Goal: Task Accomplishment & Management: Use online tool/utility

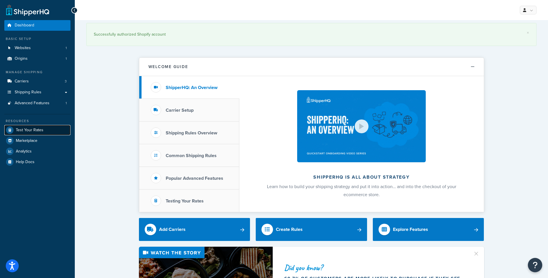
click at [28, 131] on span "Test Your Rates" at bounding box center [30, 130] width 28 height 5
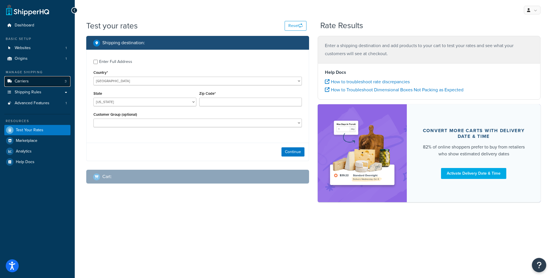
click at [55, 80] on link "Carriers 3" at bounding box center [37, 81] width 66 height 11
click at [197, 79] on select "United States United Kingdom Afghanistan Åland Islands Albania Algeria American…" at bounding box center [197, 81] width 208 height 9
select select "AR"
click at [93, 77] on select "United States United Kingdom Afghanistan Åland Islands Albania Algeria American…" at bounding box center [197, 81] width 208 height 9
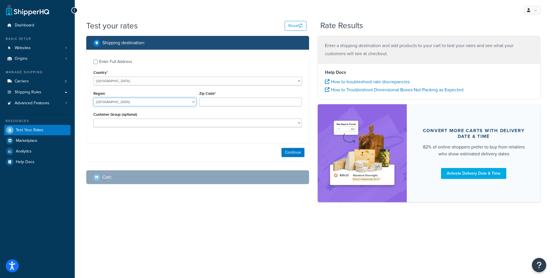
click at [186, 101] on select "Buenos Aires Capital federal Catamarca Chaco Chubut Cordoba Corrientes Entre Ri…" at bounding box center [144, 102] width 103 height 9
click at [118, 63] on div "Enter Full Address" at bounding box center [115, 62] width 33 height 8
click at [98, 63] on input "Enter Full Address" at bounding box center [95, 62] width 4 height 4
checkbox input "true"
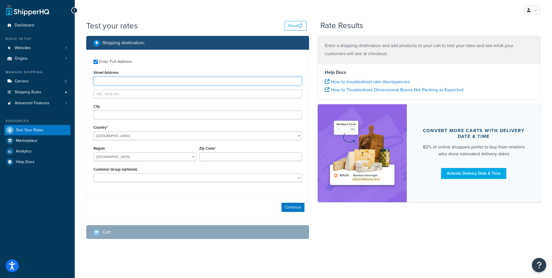
click at [112, 81] on input "Street Address" at bounding box center [197, 81] width 208 height 9
paste input "BUENOS AIRES"
type input "BUENOS AIRES"
paste input "FRAGATA PTE SARMIENTO 892"
type input "FRAGATA PTE SARMIENTO 892"
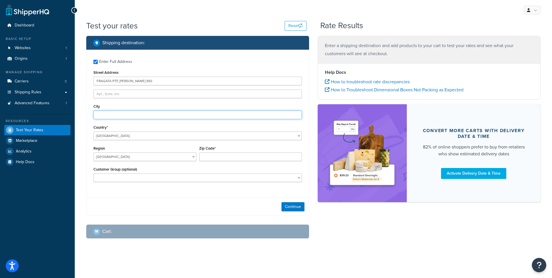
paste input "BUENOS AIRES"
type input "BUENOS AIRES"
click at [116, 157] on select "Buenos Aires Capital federal Catamarca Chaco Chubut Cordoba Corrientes Entre Ri…" at bounding box center [144, 157] width 103 height 9
click at [93, 153] on select "Buenos Aires Capital federal Catamarca Chaco Chubut Cordoba Corrientes Entre Ri…" at bounding box center [144, 157] width 103 height 9
click at [141, 157] on select "Buenos Aires Capital federal Catamarca Chaco Chubut Cordoba Corrientes Entre Ri…" at bounding box center [144, 157] width 103 height 9
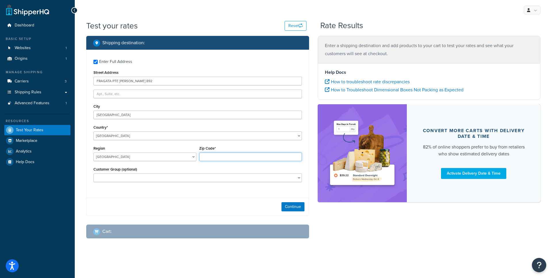
click at [233, 158] on input "Zip Code*" at bounding box center [250, 157] width 103 height 9
paste input "1405"
type input "1405"
click at [220, 163] on div "Zip Code* 1405" at bounding box center [251, 155] width 106 height 21
click at [187, 181] on select "21ST CENTURY PAINTS Coast Industrial Systems COLLECT Collect Eligible Customers…" at bounding box center [197, 178] width 208 height 9
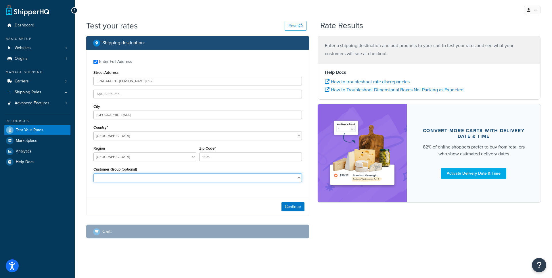
select select "DEALER"
click at [93, 174] on select "21ST CENTURY PAINTS Coast Industrial Systems COLLECT Collect Eligible Customers…" at bounding box center [197, 178] width 208 height 9
click at [293, 207] on button "Continue" at bounding box center [292, 206] width 23 height 9
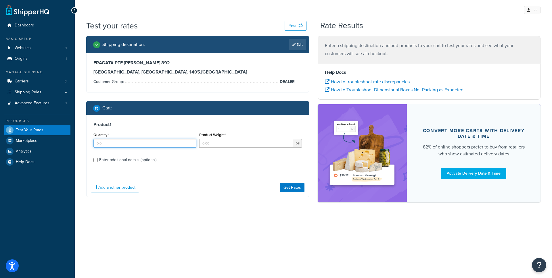
click at [123, 143] on input "Quantity*" at bounding box center [144, 143] width 103 height 9
type input "100"
click at [120, 160] on div "Enter additional details (optional)" at bounding box center [127, 160] width 57 height 8
click at [98, 160] on input "Enter additional details (optional)" at bounding box center [95, 160] width 4 height 4
checkbox input "true"
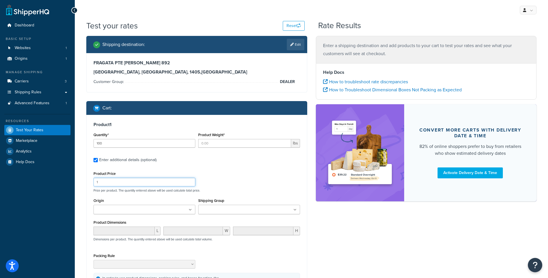
click at [117, 185] on input "1" at bounding box center [144, 182] width 102 height 9
type input "1"
type input "30"
click at [194, 172] on div "Product Price 30" at bounding box center [144, 178] width 102 height 17
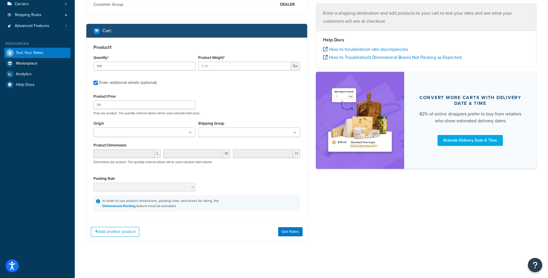
scroll to position [78, 0]
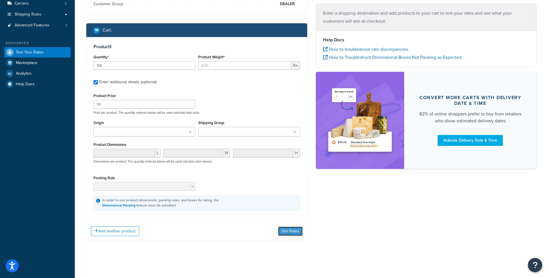
click at [289, 230] on button "Get Rates" at bounding box center [290, 231] width 24 height 9
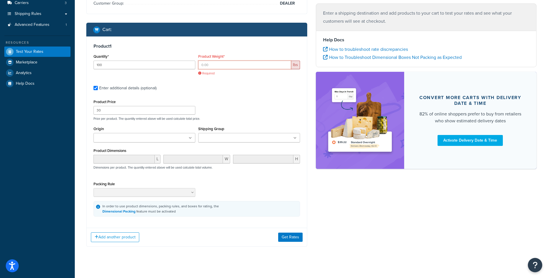
click at [259, 67] on input "Product Weight*" at bounding box center [244, 65] width 93 height 9
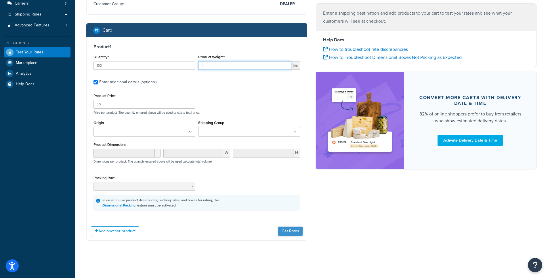
type input "1"
click at [291, 230] on button "Get Rates" at bounding box center [290, 231] width 24 height 9
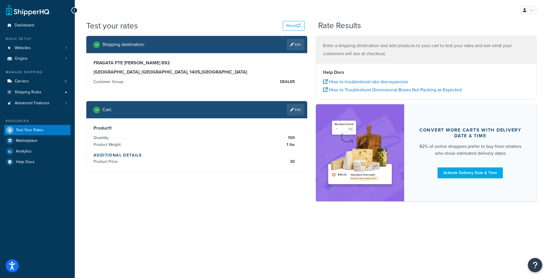
scroll to position [0, 0]
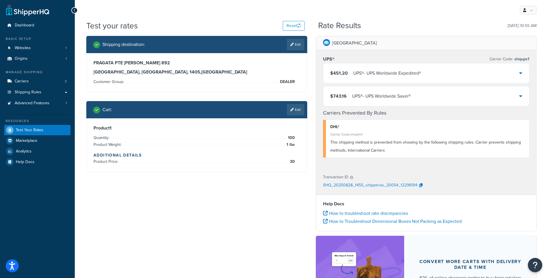
click at [296, 109] on link "Edit" at bounding box center [296, 110] width 18 height 12
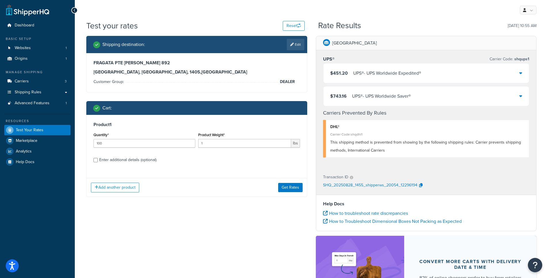
click at [291, 45] on icon at bounding box center [291, 44] width 3 height 3
select select "AR"
select select "DEALER"
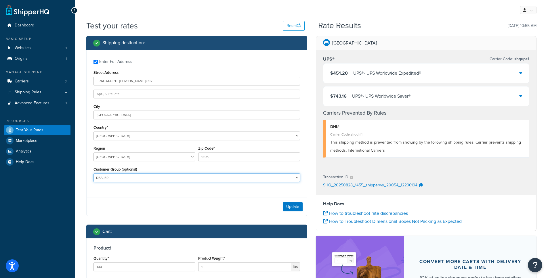
click at [137, 176] on select "21ST CENTURY PAINTS Coast Industrial Systems COLLECT Collect Eligible Customers…" at bounding box center [196, 178] width 206 height 9
select select
click at [93, 174] on select "21ST CENTURY PAINTS Coast Industrial Systems COLLECT Collect Eligible Customers…" at bounding box center [196, 178] width 206 height 9
drag, startPoint x: 285, startPoint y: 201, endPoint x: 287, endPoint y: 206, distance: 5.4
click at [285, 201] on div "Update" at bounding box center [197, 207] width 220 height 18
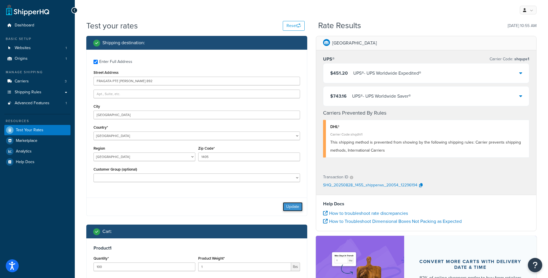
click at [287, 206] on button "Update" at bounding box center [293, 206] width 20 height 9
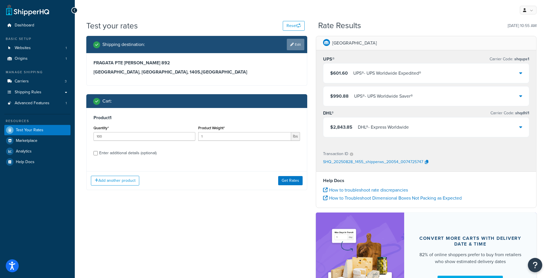
click at [296, 48] on link "Edit" at bounding box center [296, 45] width 18 height 12
select select "AR"
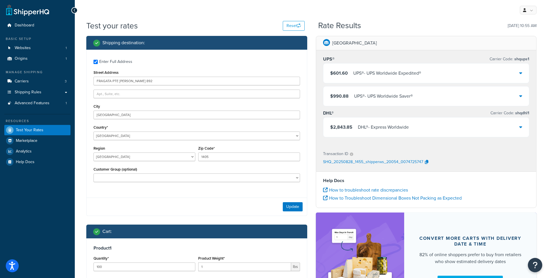
click at [143, 106] on div "City BUENOS AIRES" at bounding box center [196, 111] width 206 height 17
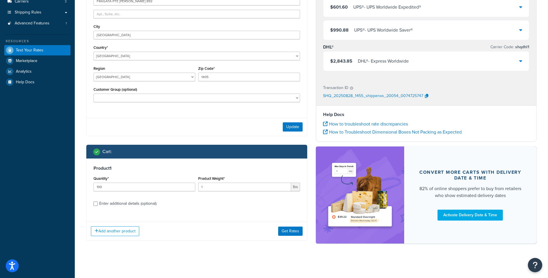
scroll to position [24, 0]
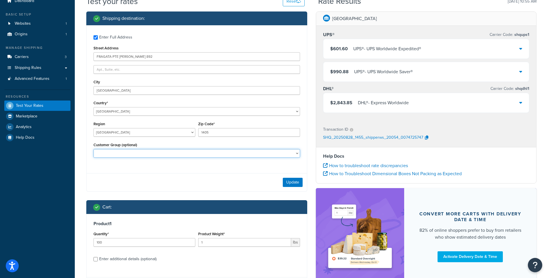
click at [128, 151] on select "21ST CENTURY PAINTS Coast Industrial Systems COLLECT Collect Eligible Customers…" at bounding box center [196, 153] width 206 height 9
select select "Logged In"
click at [93, 150] on select "21ST CENTURY PAINTS Coast Industrial Systems COLLECT Collect Eligible Customers…" at bounding box center [196, 153] width 206 height 9
click at [290, 187] on button "Update" at bounding box center [293, 182] width 20 height 9
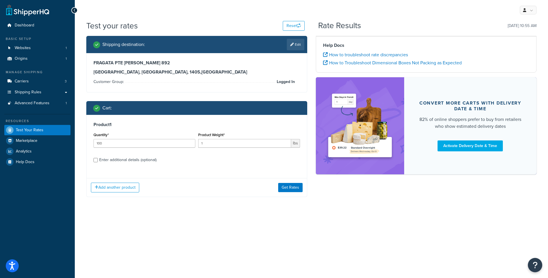
scroll to position [0, 0]
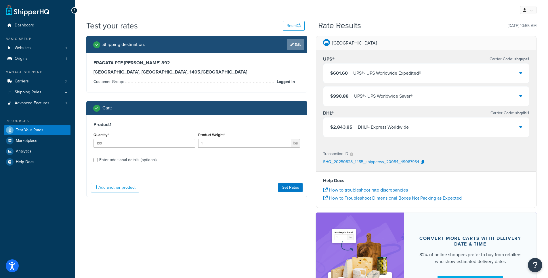
click at [290, 45] on icon at bounding box center [291, 44] width 3 height 3
select select "AR"
select select "Logged In"
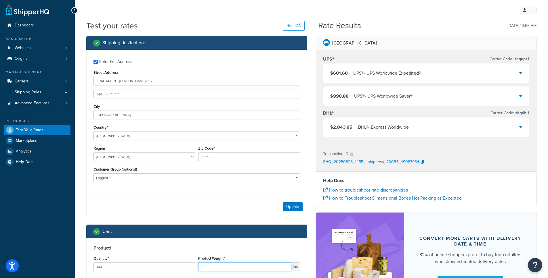
click at [223, 264] on input "1" at bounding box center [244, 267] width 93 height 9
type input "100"
click at [290, 211] on button "Update" at bounding box center [293, 206] width 20 height 9
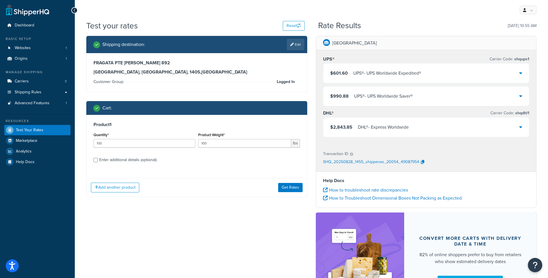
drag, startPoint x: 290, startPoint y: 229, endPoint x: 292, endPoint y: 212, distance: 16.2
click at [290, 227] on div "Shipping destination : Edit Enter Full Address Street Address FRAGATA PTE SARMI…" at bounding box center [311, 176] width 459 height 280
click at [294, 203] on div "Shipping destination : Edit Enter Full Address Street Address FRAGATA PTE SARMI…" at bounding box center [196, 121] width 229 height 170
click at [294, 192] on button "Get Rates" at bounding box center [290, 187] width 24 height 9
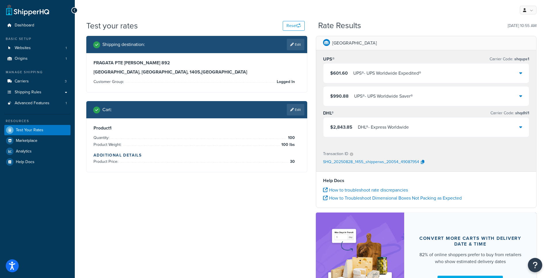
click at [294, 172] on div at bounding box center [197, 172] width 220 height 0
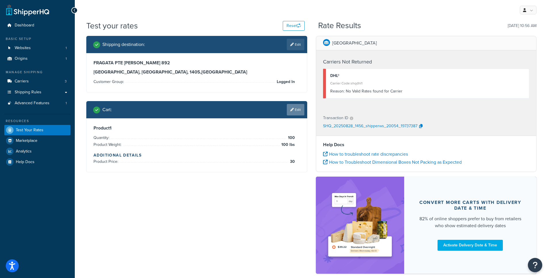
click at [295, 109] on link "Edit" at bounding box center [296, 110] width 18 height 12
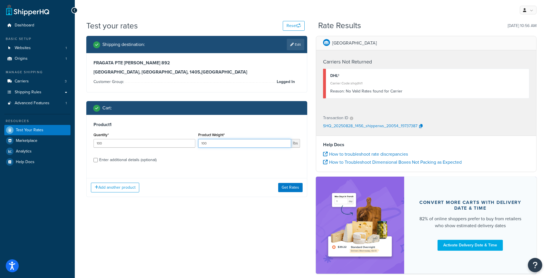
click at [224, 140] on input "100" at bounding box center [244, 143] width 93 height 9
type input "50"
click at [281, 187] on button "Get Rates" at bounding box center [290, 187] width 24 height 9
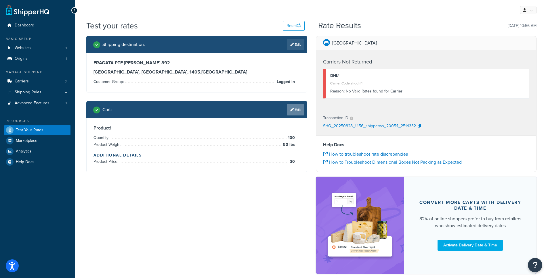
drag, startPoint x: 309, startPoint y: 109, endPoint x: 296, endPoint y: 111, distance: 13.4
click at [307, 109] on div "Shipping destination : Edit FRAGATA PTE SARMIENTO 892 BUENOS AIRES, Buenos Aire…" at bounding box center [196, 108] width 229 height 145
click at [296, 111] on link "Edit" at bounding box center [296, 110] width 18 height 12
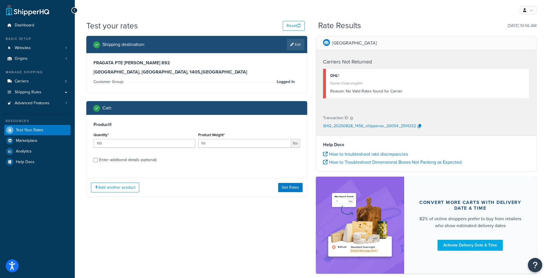
click at [124, 164] on div "Enter additional details (optional)" at bounding box center [127, 160] width 57 height 8
click at [98, 162] on input "Enter additional details (optional)" at bounding box center [95, 160] width 4 height 4
checkbox input "true"
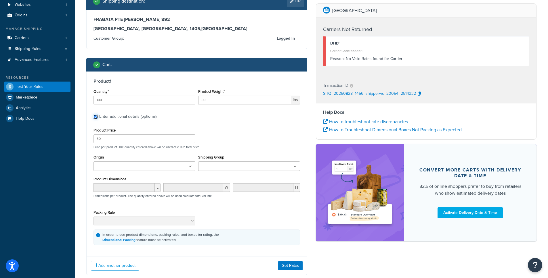
scroll to position [51, 0]
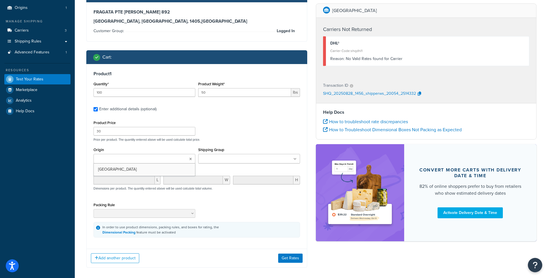
click at [130, 158] on input "Origin" at bounding box center [120, 159] width 51 height 6
click at [218, 161] on input "Shipping Group" at bounding box center [225, 159] width 51 height 6
click at [146, 200] on div "Product Price 30 Price per product. The quantity entered above will be used cal…" at bounding box center [196, 178] width 206 height 119
click at [212, 160] on input "Shipping Group" at bounding box center [225, 159] width 51 height 6
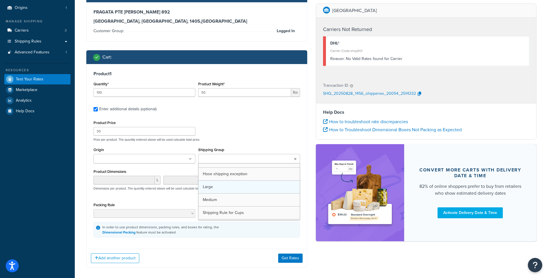
scroll to position [20, 0]
click at [205, 143] on div "Product Price 30 Price per product. The quantity entered above will be used cal…" at bounding box center [196, 178] width 206 height 119
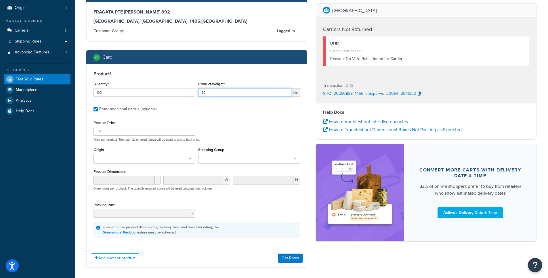
click at [243, 93] on input "50" at bounding box center [244, 92] width 93 height 9
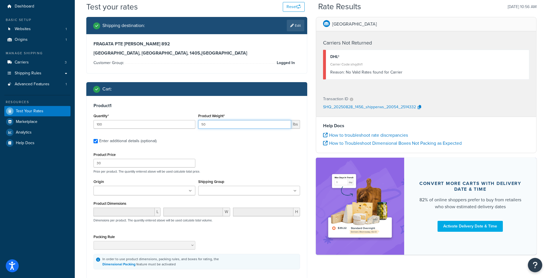
scroll to position [0, 0]
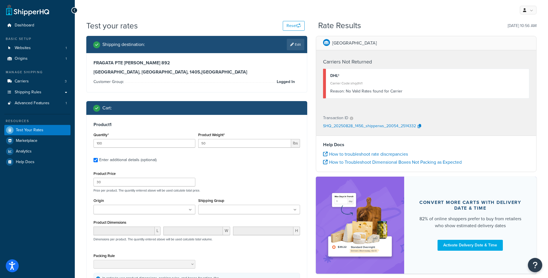
click at [227, 109] on div "Cart :" at bounding box center [198, 108] width 211 height 8
click at [293, 48] on link "Edit" at bounding box center [296, 45] width 18 height 12
select select "AR"
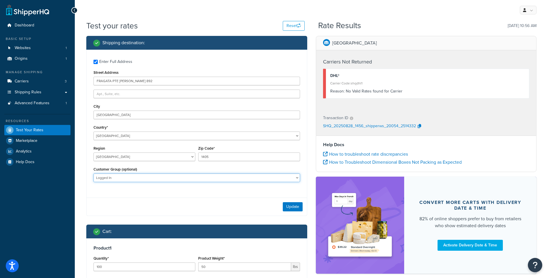
click at [112, 175] on select "21ST CENTURY PAINTS Coast Industrial Systems COLLECT Collect Eligible Customers…" at bounding box center [196, 178] width 206 height 9
select select "DEALER"
click at [93, 174] on select "21ST CENTURY PAINTS Coast Industrial Systems COLLECT Collect Eligible Customers…" at bounding box center [196, 178] width 206 height 9
click at [287, 204] on button "Update" at bounding box center [293, 206] width 20 height 9
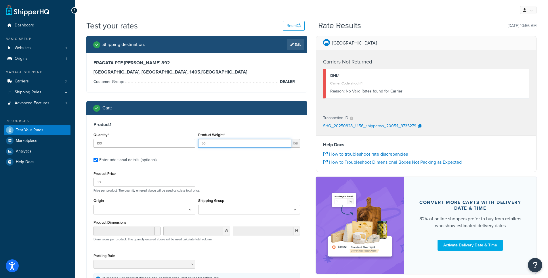
click at [245, 145] on input "50" at bounding box center [244, 143] width 93 height 9
type input "5"
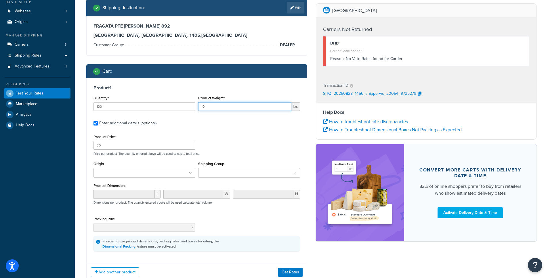
scroll to position [78, 0]
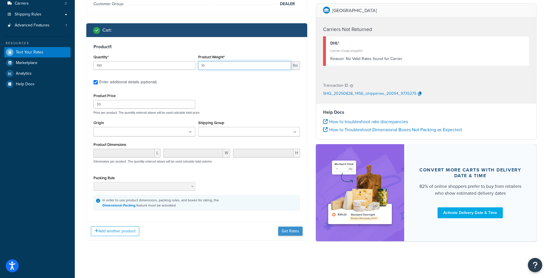
type input "10"
click at [279, 229] on button "Get Rates" at bounding box center [290, 231] width 24 height 9
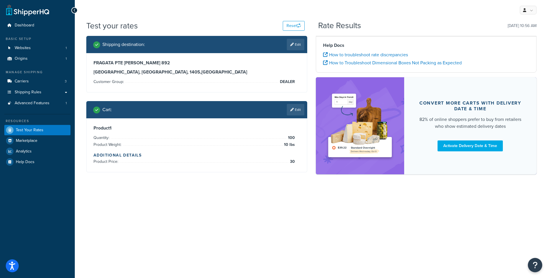
scroll to position [0, 0]
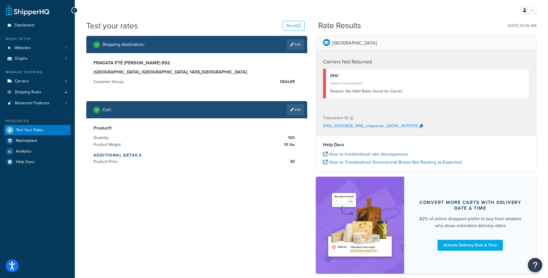
click at [364, 92] on div "Reason: No Valid Rates found for Carrier" at bounding box center [427, 91] width 195 height 8
click at [390, 126] on p "SHQ_20250828_1456_shipperws_20054_36757135" at bounding box center [370, 126] width 95 height 9
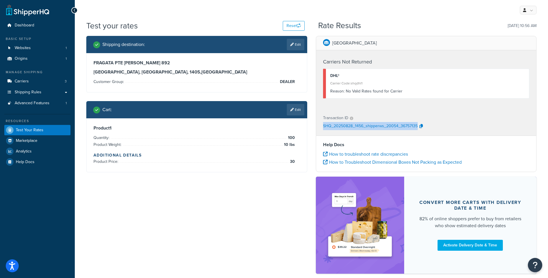
click at [351, 129] on p "SHQ_20250828_1456_shipperws_20054_36757135" at bounding box center [370, 126] width 95 height 9
click at [288, 108] on link "Edit" at bounding box center [296, 110] width 18 height 12
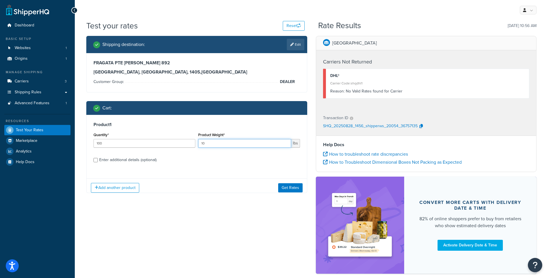
click at [263, 143] on input "10" at bounding box center [244, 143] width 93 height 9
click at [264, 144] on input "15" at bounding box center [244, 143] width 93 height 9
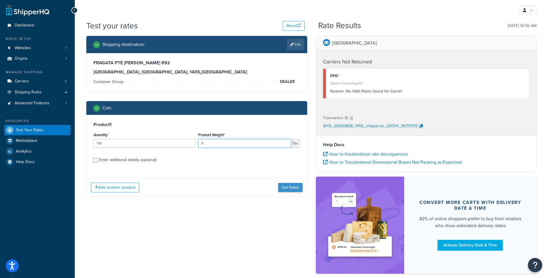
type input "5"
click at [286, 183] on button "Get Rates" at bounding box center [290, 187] width 24 height 9
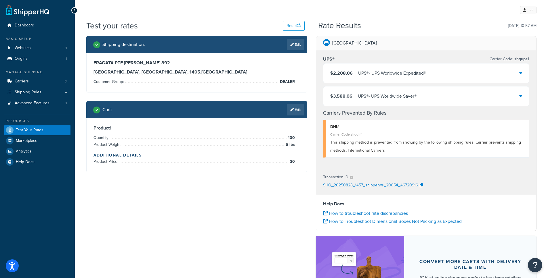
click at [95, 66] on h3 "FRAGATA PTE SARMIENTO 892" at bounding box center [196, 63] width 206 height 6
copy h3 "FRAGATA PTE SARMIENTO 892"
click at [158, 68] on div "FRAGATA PTE SARMIENTO 892 BUENOS AIRES, Buenos Aires, 1405 , Argentina" at bounding box center [196, 67] width 206 height 15
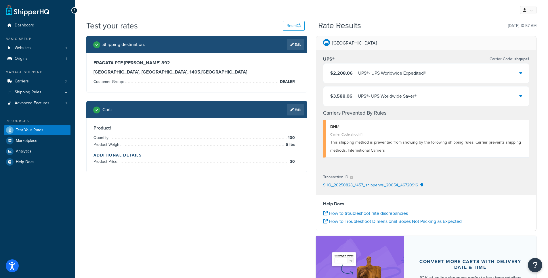
click at [160, 69] on h3 "BUENOS AIRES, Buenos Aires, 1405 , Argentina" at bounding box center [196, 72] width 206 height 6
copy h3 "1405"
drag, startPoint x: 95, startPoint y: 72, endPoint x: 114, endPoint y: 71, distance: 19.0
click at [114, 71] on h3 "BUENOS AIRES, Buenos Aires, 1405 , Argentina" at bounding box center [196, 72] width 206 height 6
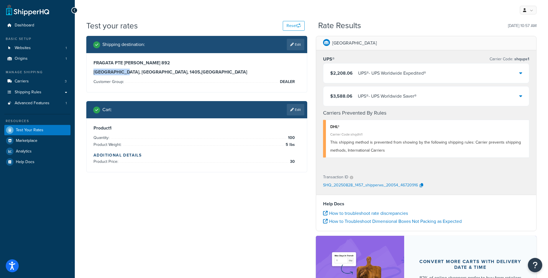
drag, startPoint x: 93, startPoint y: 72, endPoint x: 127, endPoint y: 72, distance: 34.2
click at [127, 72] on div "FRAGATA PTE SARMIENTO 892 BUENOS AIRES, Buenos Aires, 1405 , Argentina Customer…" at bounding box center [197, 72] width 220 height 39
copy h3 "BUENOS AIRES,"
click at [126, 72] on h3 "BUENOS AIRES, Buenos Aires, 1405 , Argentina" at bounding box center [196, 72] width 206 height 6
drag, startPoint x: 126, startPoint y: 72, endPoint x: 90, endPoint y: 72, distance: 35.9
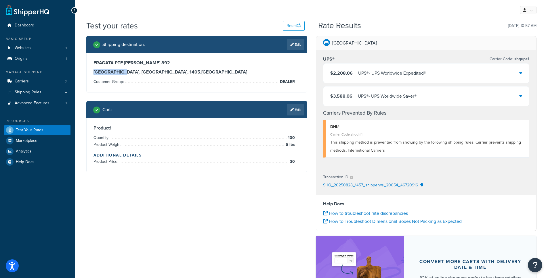
click at [90, 72] on div "FRAGATA PTE SARMIENTO 892 BUENOS AIRES, Buenos Aires, 1405 , Argentina Customer…" at bounding box center [197, 72] width 220 height 39
copy h3 "BUENOS AIRES"
click at [111, 59] on div "FRAGATA PTE SARMIENTO 892 BUENOS AIRES, Buenos Aires, 1405 , Argentina Customer…" at bounding box center [197, 72] width 220 height 39
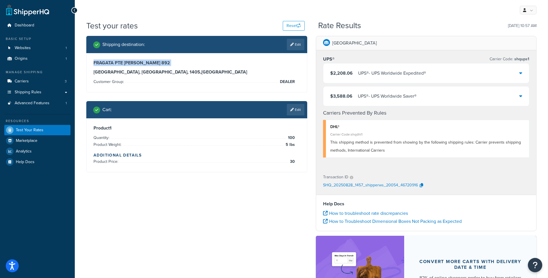
click at [111, 59] on div "FRAGATA PTE SARMIENTO 892 BUENOS AIRES, Buenos Aires, 1405 , Argentina Customer…" at bounding box center [197, 72] width 220 height 39
copy h3 "FRAGATA PTE SARMIENTO 892"
click at [162, 72] on h3 "BUENOS AIRES, Buenos Aires, 1405 , Argentina" at bounding box center [196, 72] width 206 height 6
copy h3 "1405"
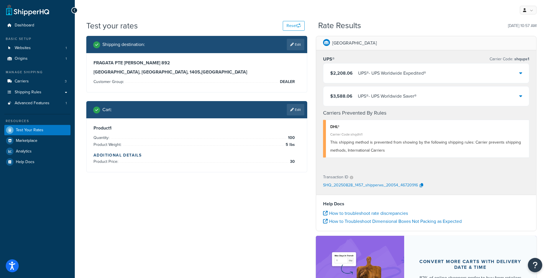
click at [108, 63] on h3 "FRAGATA PTE SARMIENTO 892" at bounding box center [196, 63] width 206 height 6
copy h3 "FRAGATA PTE SARMIENTO 892"
click at [297, 41] on link "Edit" at bounding box center [296, 45] width 18 height 12
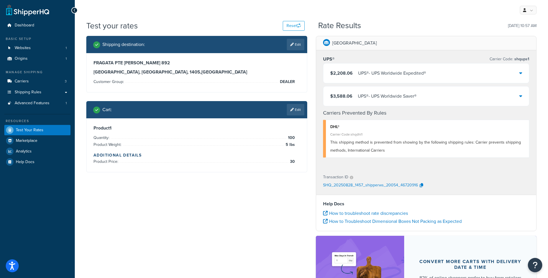
select select "AR"
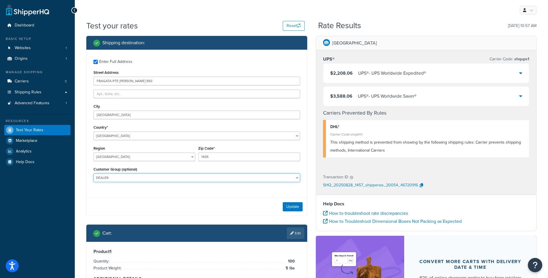
click at [122, 175] on select "21ST CENTURY PAINTS Coast Industrial Systems COLLECT Collect Eligible Customers…" at bounding box center [196, 178] width 206 height 9
select select "Logged In"
click at [93, 174] on select "21ST CENTURY PAINTS Coast Industrial Systems COLLECT Collect Eligible Customers…" at bounding box center [196, 178] width 206 height 9
click at [292, 211] on button "Update" at bounding box center [293, 206] width 20 height 9
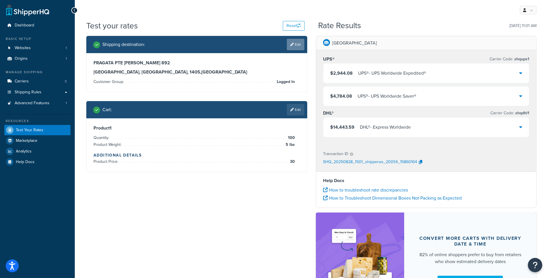
click at [296, 46] on link "Edit" at bounding box center [296, 45] width 18 height 12
select select "AR"
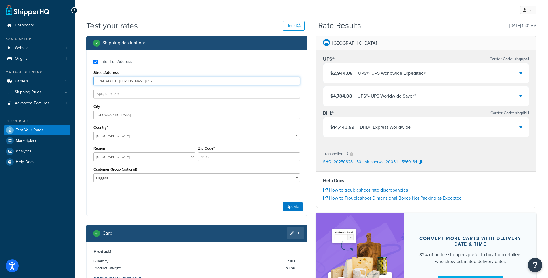
click at [184, 81] on input "FRAGATA PTE SARMIENTO 892" at bounding box center [196, 81] width 206 height 9
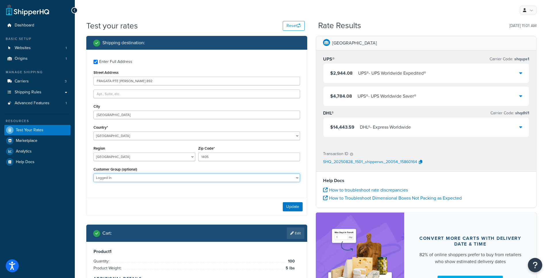
click at [141, 182] on select "21ST CENTURY PAINTS Coast Industrial Systems COLLECT Collect Eligible Customers…" at bounding box center [196, 178] width 206 height 9
select select "Guests"
click at [93, 174] on select "21ST CENTURY PAINTS Coast Industrial Systems COLLECT Collect Eligible Customers…" at bounding box center [196, 178] width 206 height 9
click at [300, 207] on button "Update" at bounding box center [293, 206] width 20 height 9
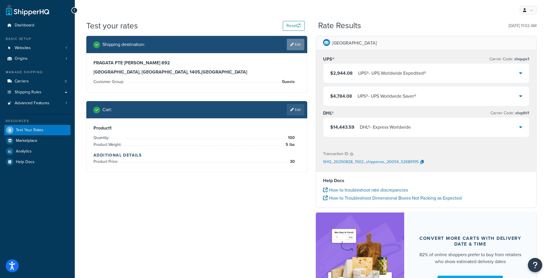
click at [296, 45] on link "Edit" at bounding box center [296, 45] width 18 height 12
select select "AR"
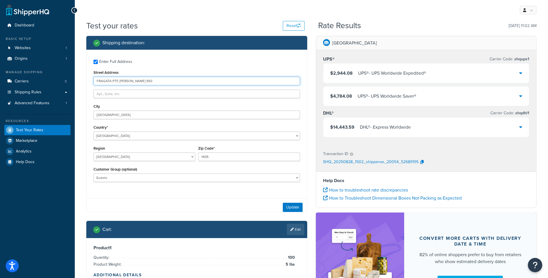
click at [202, 78] on input "FRAGATA PTE SARMIENTO 892" at bounding box center [196, 81] width 206 height 9
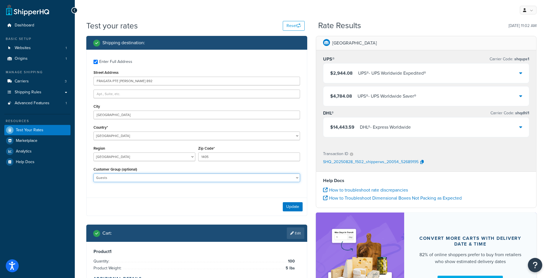
click at [152, 182] on select "21ST CENTURY PAINTS Coast Industrial Systems COLLECT Collect Eligible Customers…" at bounding box center [196, 178] width 206 height 9
select select "DEALER"
click at [93, 174] on select "21ST CENTURY PAINTS Coast Industrial Systems COLLECT Collect Eligible Customers…" at bounding box center [196, 178] width 206 height 9
click at [292, 202] on div "Update" at bounding box center [197, 207] width 220 height 18
click at [294, 205] on button "Update" at bounding box center [293, 206] width 20 height 9
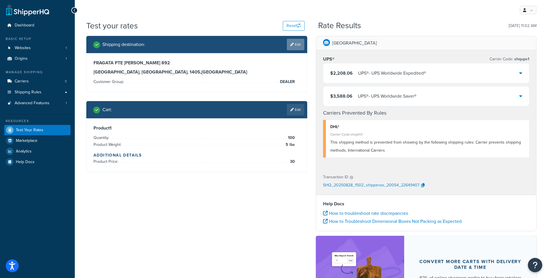
click at [296, 43] on link "Edit" at bounding box center [296, 45] width 18 height 12
select select "AR"
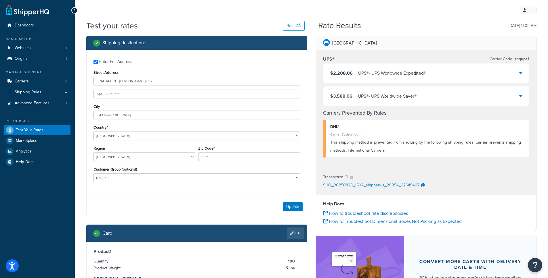
click at [237, 174] on div "21ST CENTURY PAINTS Coast Industrial Systems COLLECT Collect Eligible Customers…" at bounding box center [196, 178] width 206 height 9
click at [235, 179] on select "21ST CENTURY PAINTS Coast Industrial Systems COLLECT Collect Eligible Customers…" at bounding box center [196, 178] width 206 height 9
select select "RETAIL"
click at [93, 174] on select "21ST CENTURY PAINTS Coast Industrial Systems COLLECT Collect Eligible Customers…" at bounding box center [196, 178] width 206 height 9
click at [283, 208] on button "Update" at bounding box center [293, 206] width 20 height 9
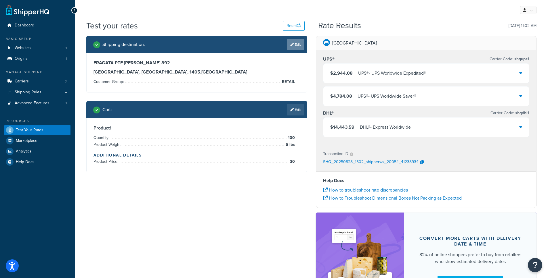
click at [296, 44] on link "Edit" at bounding box center [296, 45] width 18 height 12
select select "AR"
select select "RETAIL"
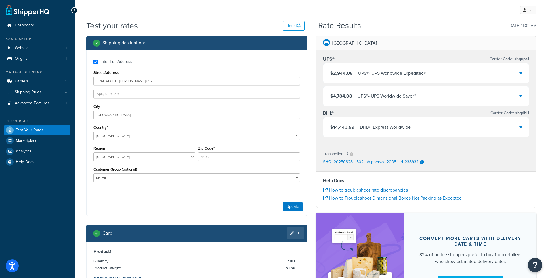
scroll to position [1, 0]
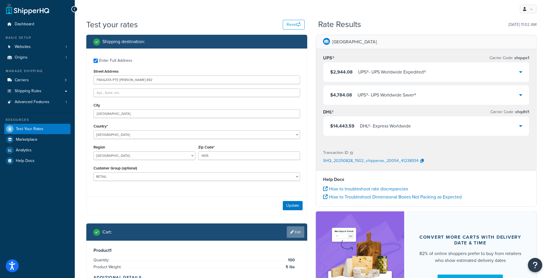
click at [294, 235] on link "Edit" at bounding box center [296, 233] width 18 height 12
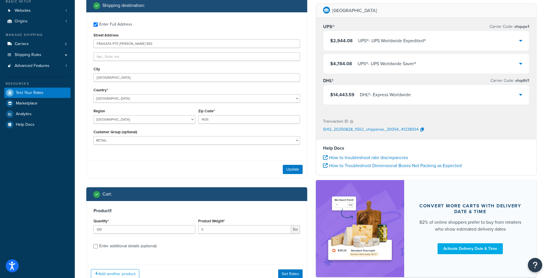
scroll to position [68, 0]
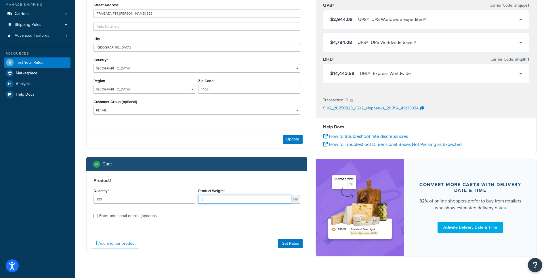
click at [206, 202] on input "5" at bounding box center [244, 199] width 93 height 9
click at [147, 198] on input "100" at bounding box center [144, 199] width 102 height 9
type input "1000"
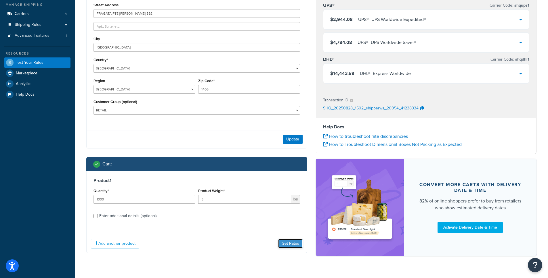
click at [291, 244] on button "Get Rates" at bounding box center [290, 243] width 24 height 9
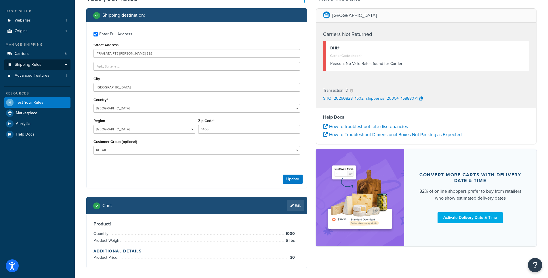
scroll to position [8, 0]
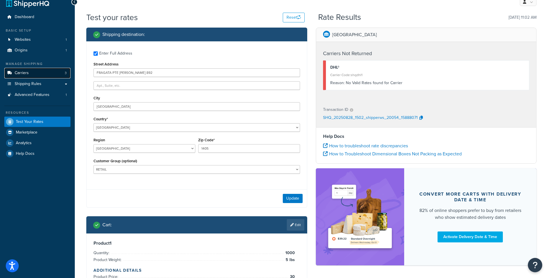
click at [43, 76] on link "Carriers 3" at bounding box center [37, 73] width 66 height 11
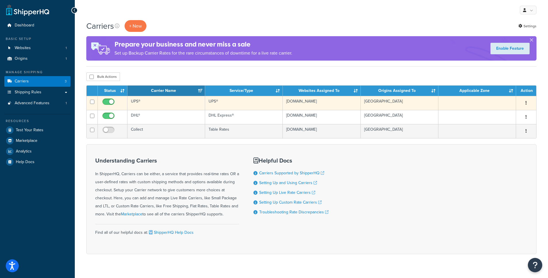
click at [527, 102] on button "button" at bounding box center [526, 103] width 8 height 9
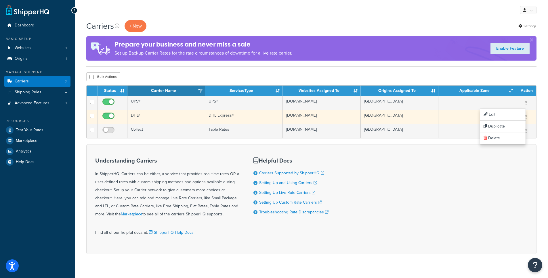
click at [528, 117] on button "button" at bounding box center [526, 117] width 8 height 9
drag, startPoint x: 511, startPoint y: 126, endPoint x: 460, endPoint y: 68, distance: 78.0
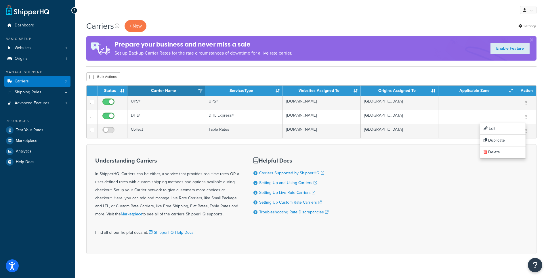
click at [350, 144] on form "Status Carrier Name Service/Type Websites Assigned To Origins Assigned To Appli…" at bounding box center [311, 169] width 450 height 169
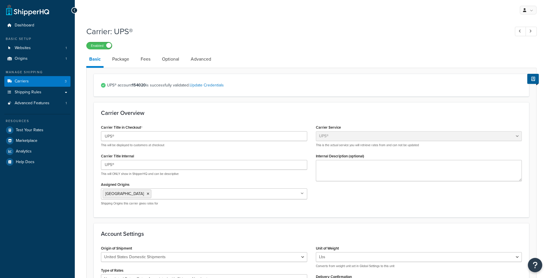
select select "ups"
click at [126, 60] on link "Package" at bounding box center [120, 59] width 23 height 14
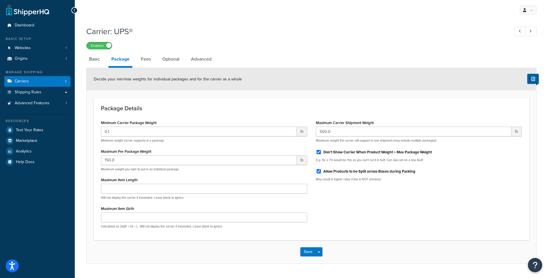
click at [138, 152] on label "Maximum Per Package Weight" at bounding box center [126, 152] width 50 height 4
click at [138, 156] on input "150.0" at bounding box center [199, 161] width 196 height 10
click at [138, 152] on label "Maximum Per Package Weight" at bounding box center [126, 152] width 50 height 4
click at [138, 156] on input "150.0" at bounding box center [199, 161] width 196 height 10
click at [138, 152] on label "Maximum Per Package Weight" at bounding box center [126, 152] width 50 height 4
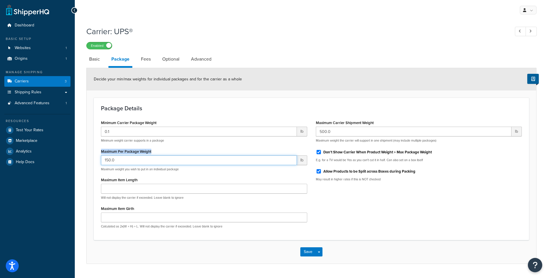
click at [138, 156] on input "150.0" at bounding box center [199, 161] width 196 height 10
drag, startPoint x: 169, startPoint y: 61, endPoint x: 158, endPoint y: 61, distance: 10.4
click at [168, 61] on link "Optional" at bounding box center [170, 59] width 23 height 14
select select "business"
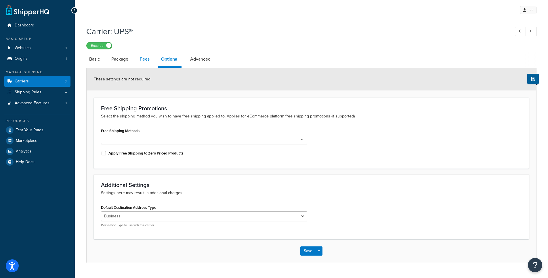
click at [149, 61] on link "Fees" at bounding box center [145, 59] width 16 height 14
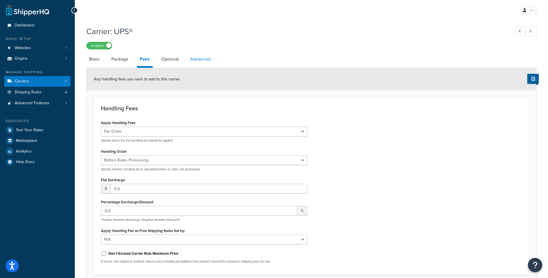
click at [190, 60] on link "Advanced" at bounding box center [200, 59] width 26 height 14
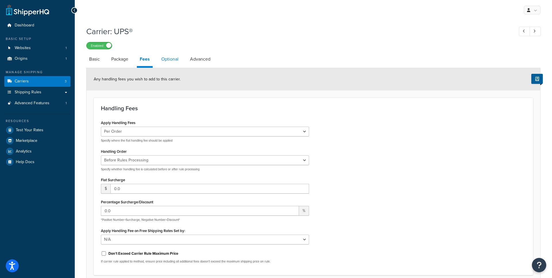
select select "false"
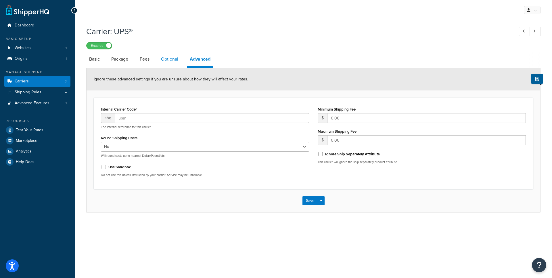
click at [174, 60] on link "Optional" at bounding box center [169, 59] width 23 height 14
select select "business"
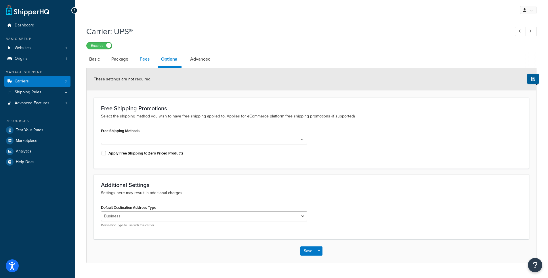
click at [138, 63] on link "Fees" at bounding box center [145, 59] width 16 height 14
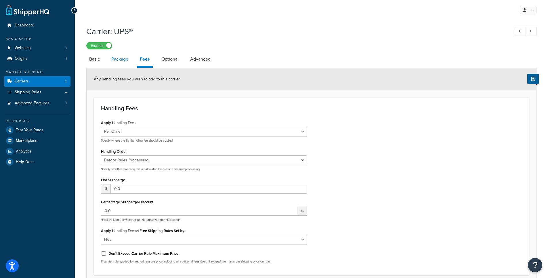
click at [126, 61] on link "Package" at bounding box center [119, 59] width 23 height 14
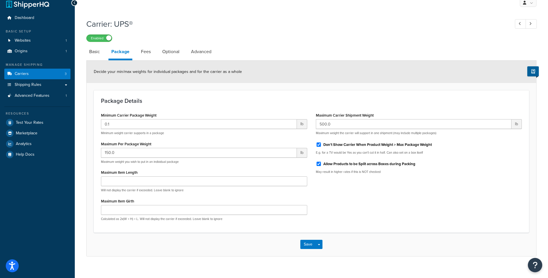
scroll to position [11, 0]
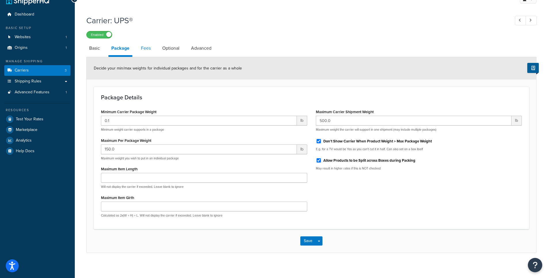
click at [142, 49] on link "Fees" at bounding box center [146, 48] width 16 height 14
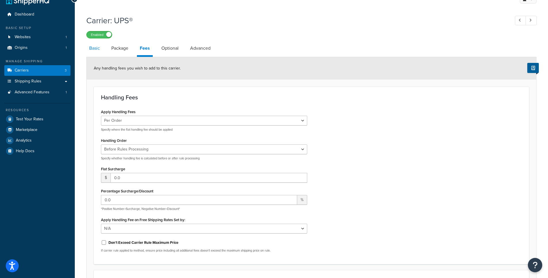
click at [101, 53] on link "Basic" at bounding box center [94, 48] width 16 height 14
select select "ups"
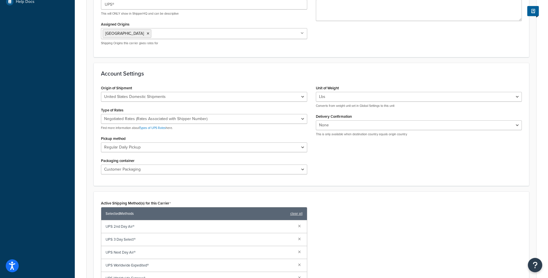
scroll to position [79, 0]
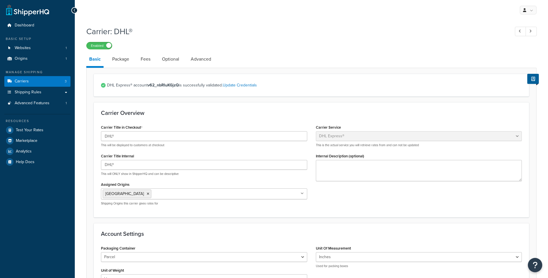
select select "dhl"
click at [121, 60] on link "Package" at bounding box center [120, 59] width 23 height 14
